Goal: Task Accomplishment & Management: Manage account settings

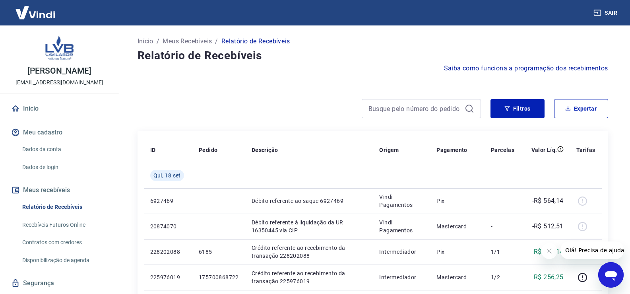
click at [552, 250] on icon "Fechar mensagem da empresa" at bounding box center [549, 251] width 6 height 6
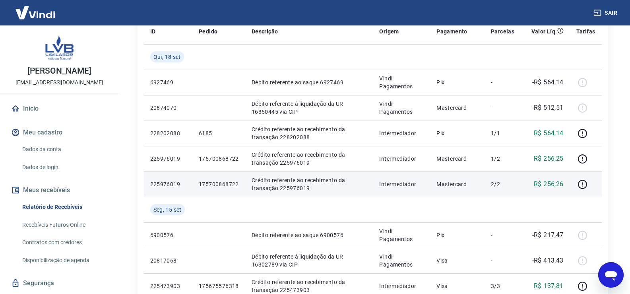
scroll to position [119, 0]
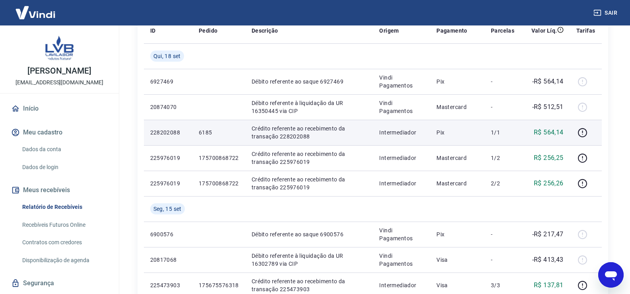
click at [208, 132] on p "6185" at bounding box center [219, 132] width 40 height 8
copy p "6185"
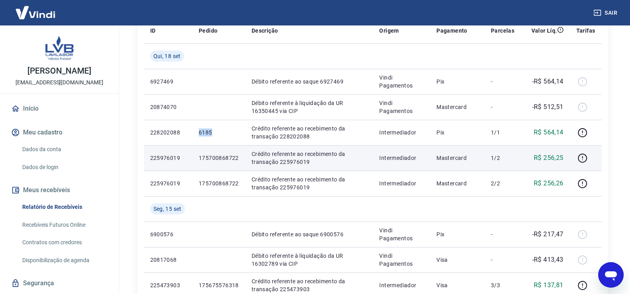
click at [218, 158] on p "175700868722" at bounding box center [219, 158] width 40 height 8
copy p "175700868722"
